Goal: Task Accomplishment & Management: Manage account settings

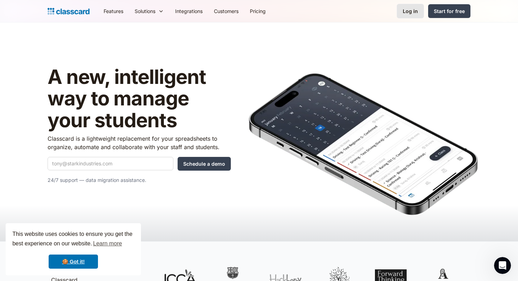
click at [408, 11] on div "Log in" at bounding box center [410, 10] width 15 height 7
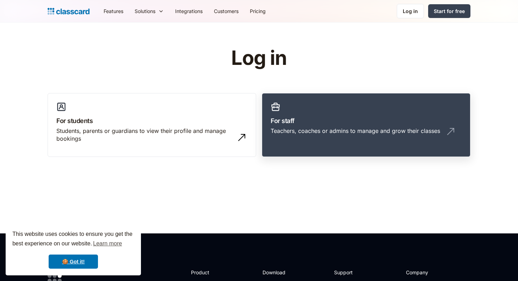
click at [334, 118] on h3 "For staff" at bounding box center [366, 121] width 191 height 10
